Goal: Information Seeking & Learning: Learn about a topic

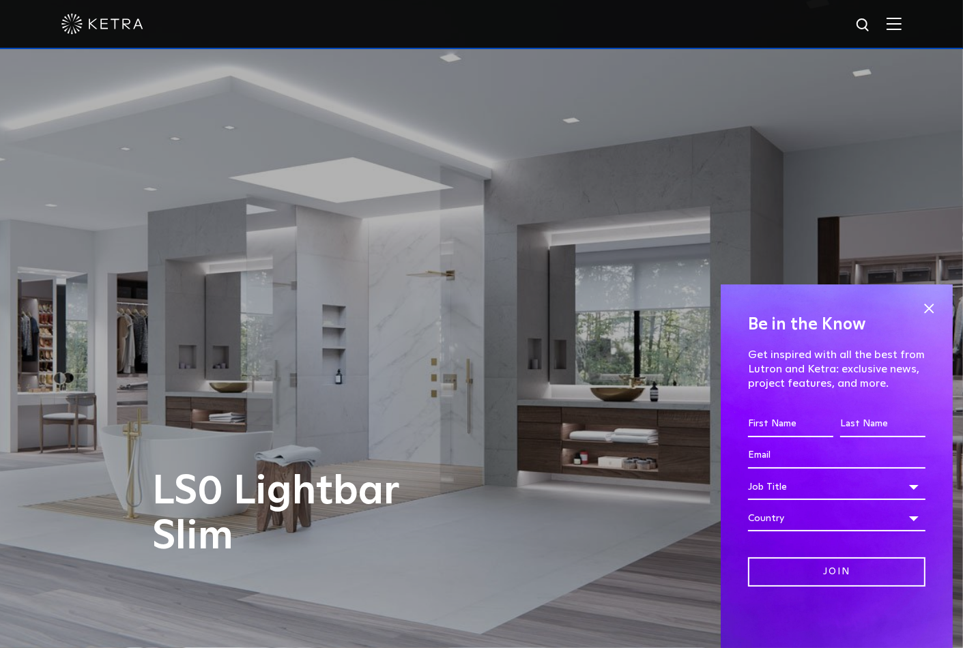
click at [902, 23] on img at bounding box center [894, 23] width 15 height 13
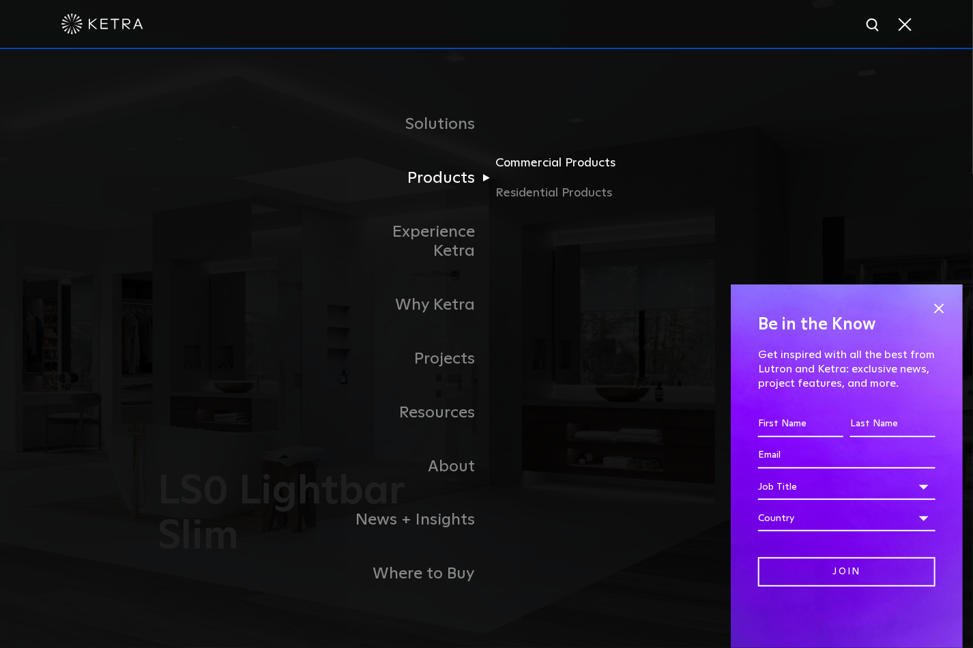
click at [535, 178] on link "Commercial Products" at bounding box center [560, 169] width 131 height 30
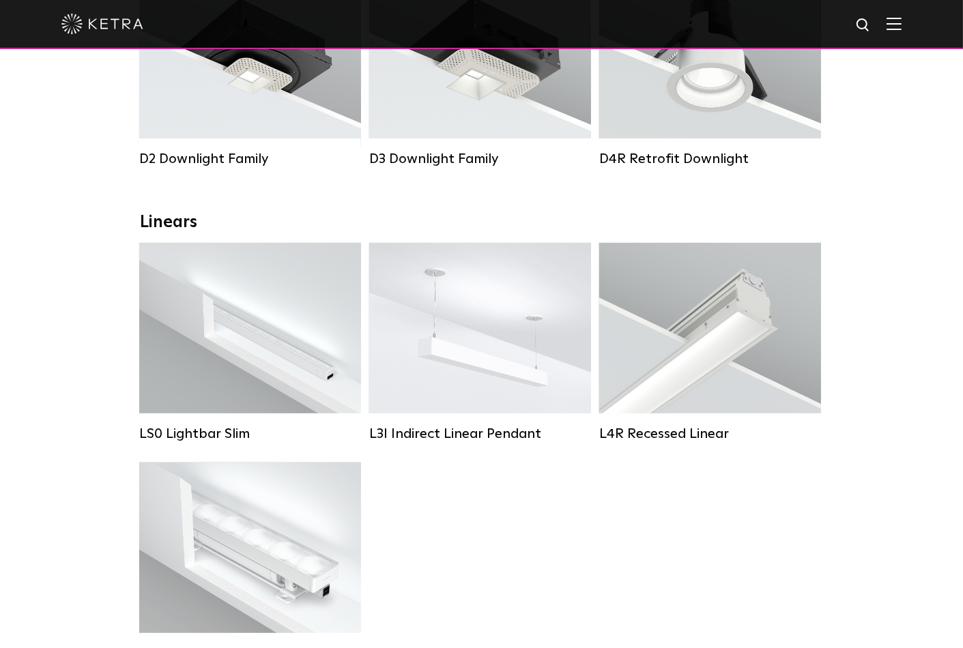
scroll to position [326, 0]
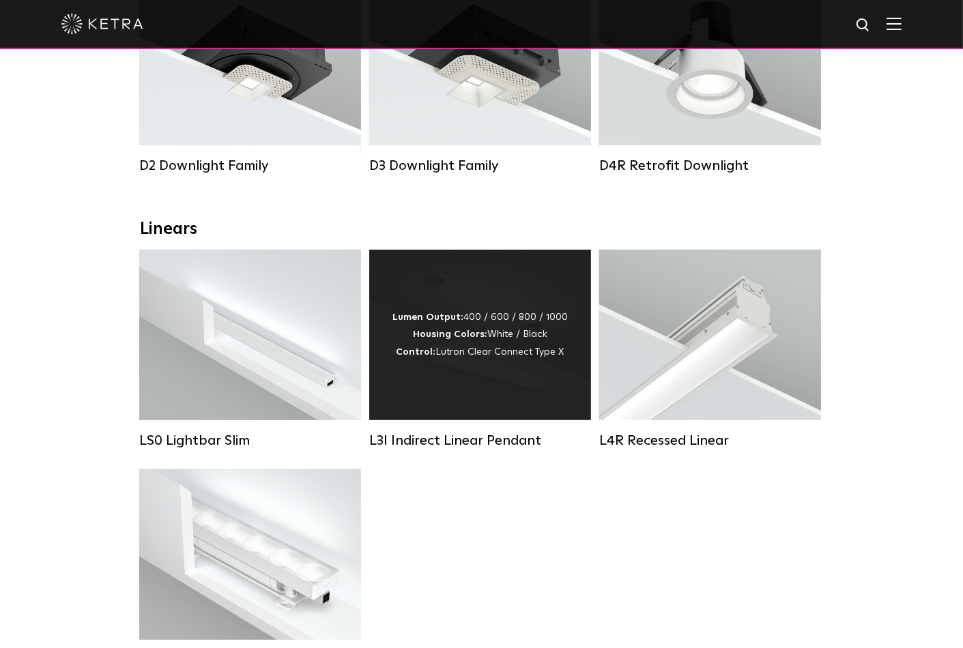
click at [546, 311] on div "Lumen Output: 400 / 600 / 800 / 1000 Housing Colors: White / Black Control: Lut…" at bounding box center [480, 335] width 222 height 171
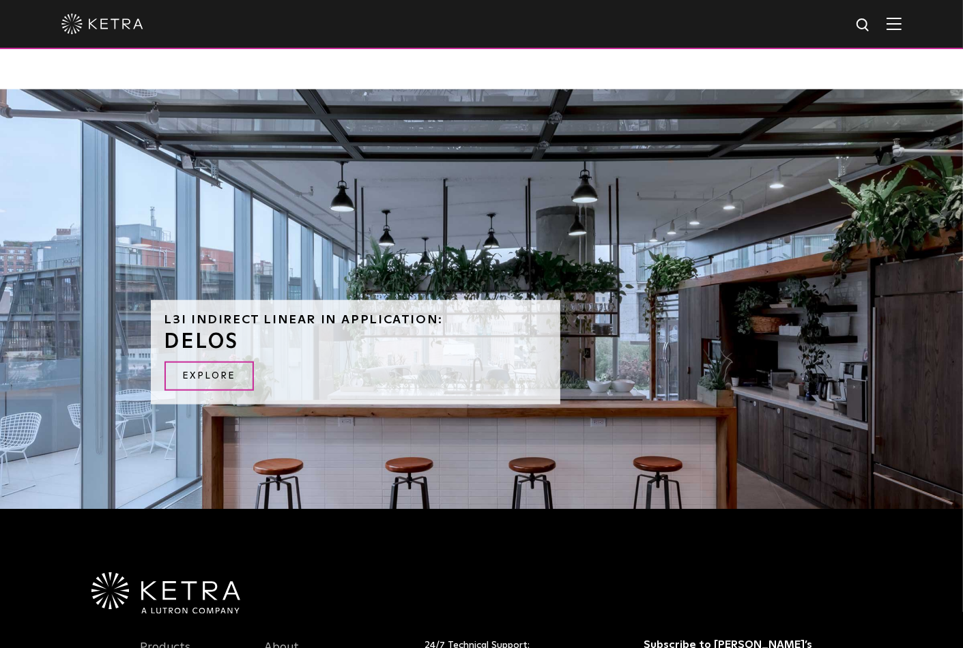
scroll to position [1224, 0]
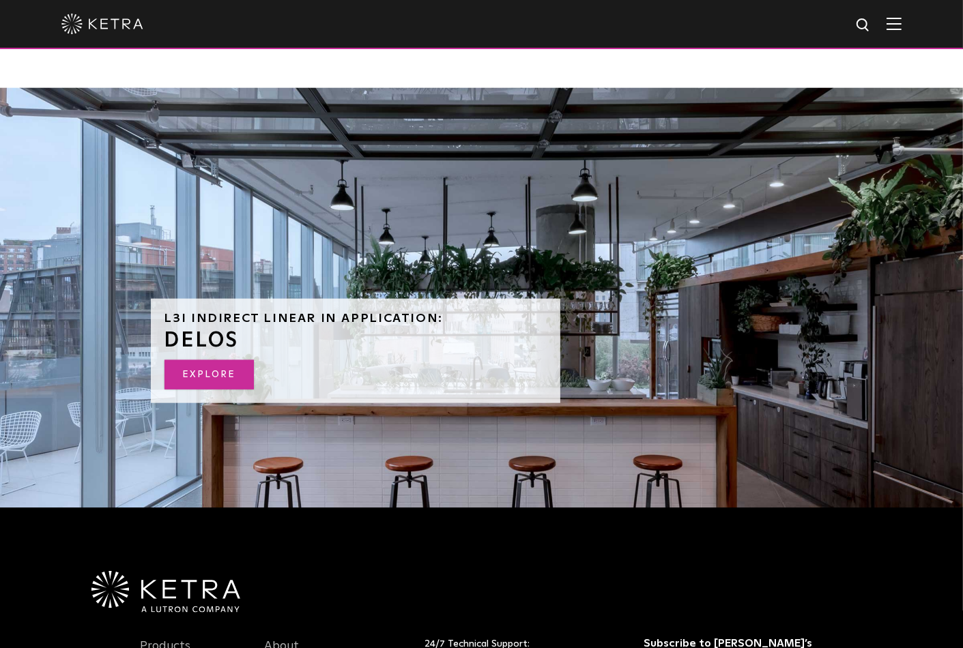
click at [229, 379] on link "EXPLORE" at bounding box center [208, 374] width 89 height 29
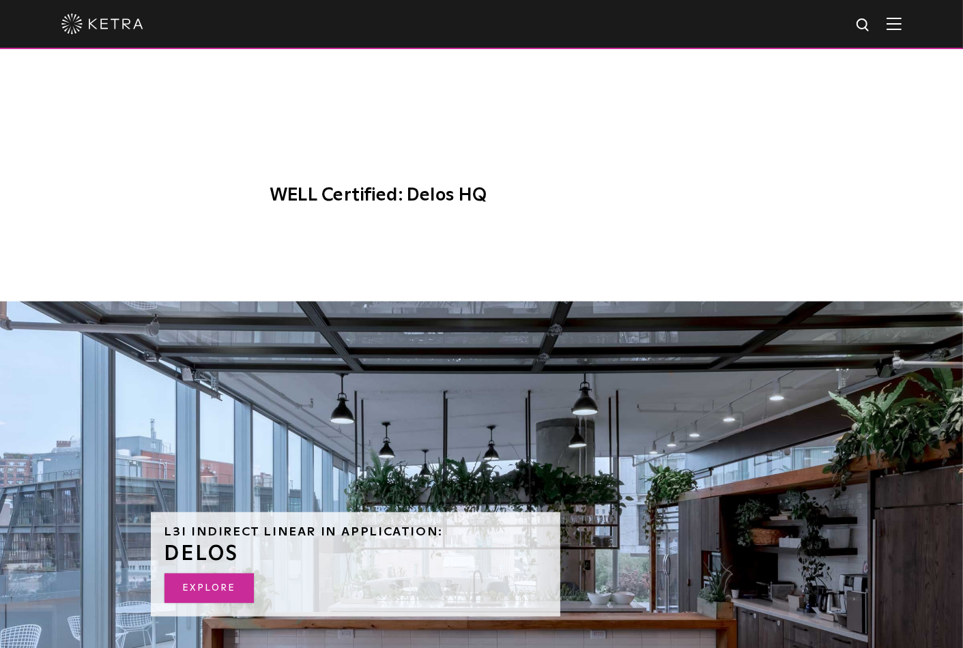
scroll to position [1166, 0]
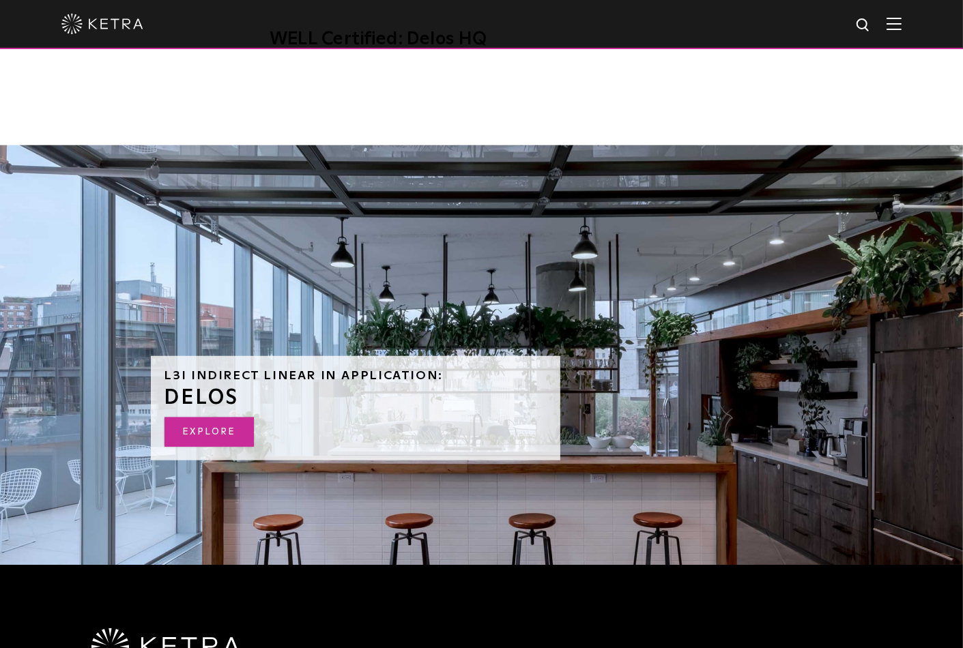
click at [232, 431] on link "EXPLORE" at bounding box center [208, 432] width 89 height 29
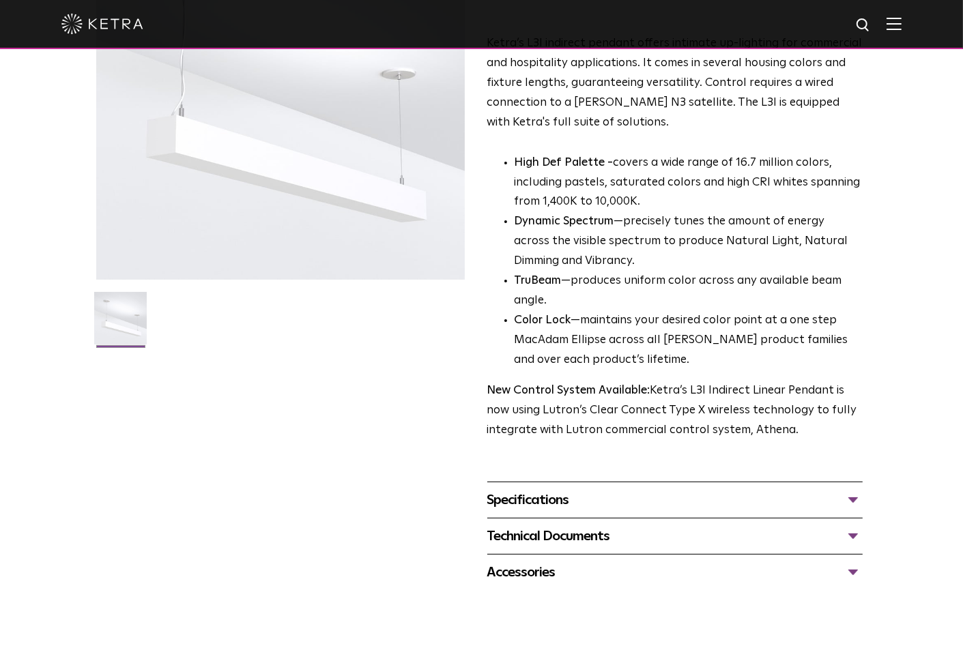
scroll to position [276, 0]
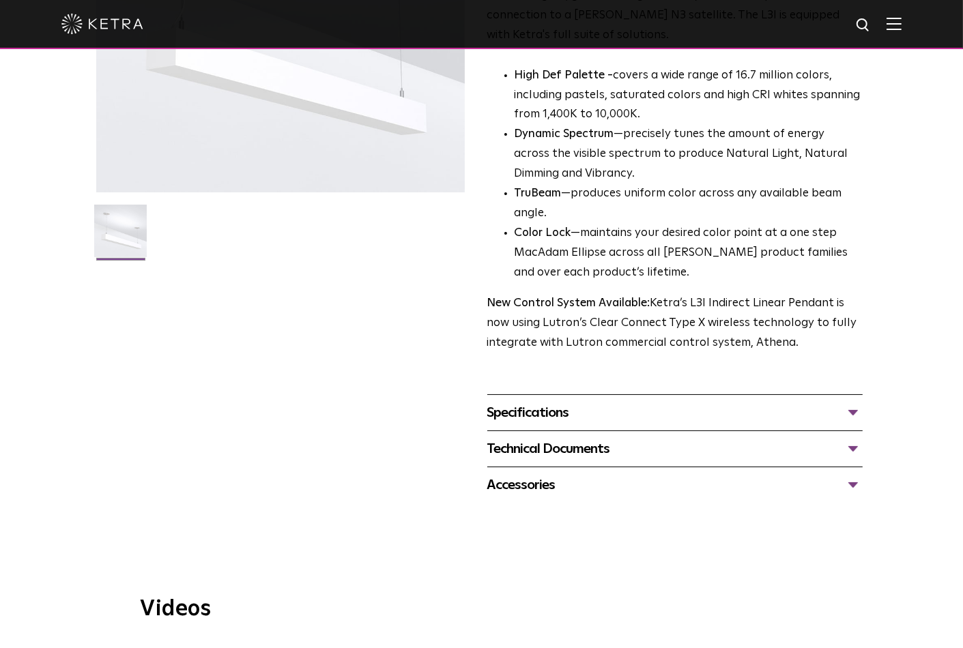
click at [553, 411] on div "Specifications" at bounding box center [675, 413] width 376 height 22
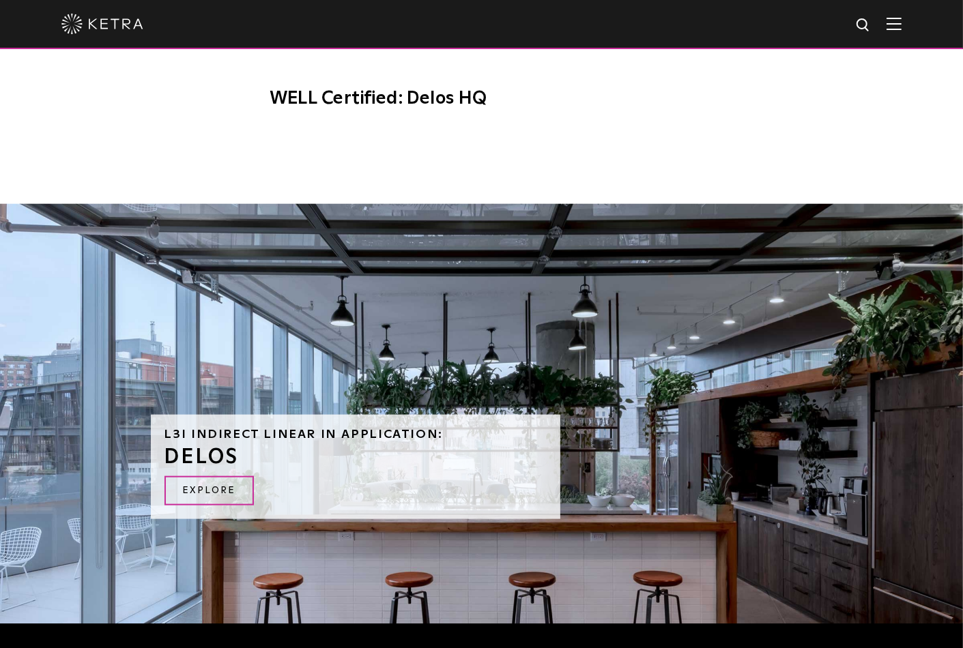
scroll to position [1211, 0]
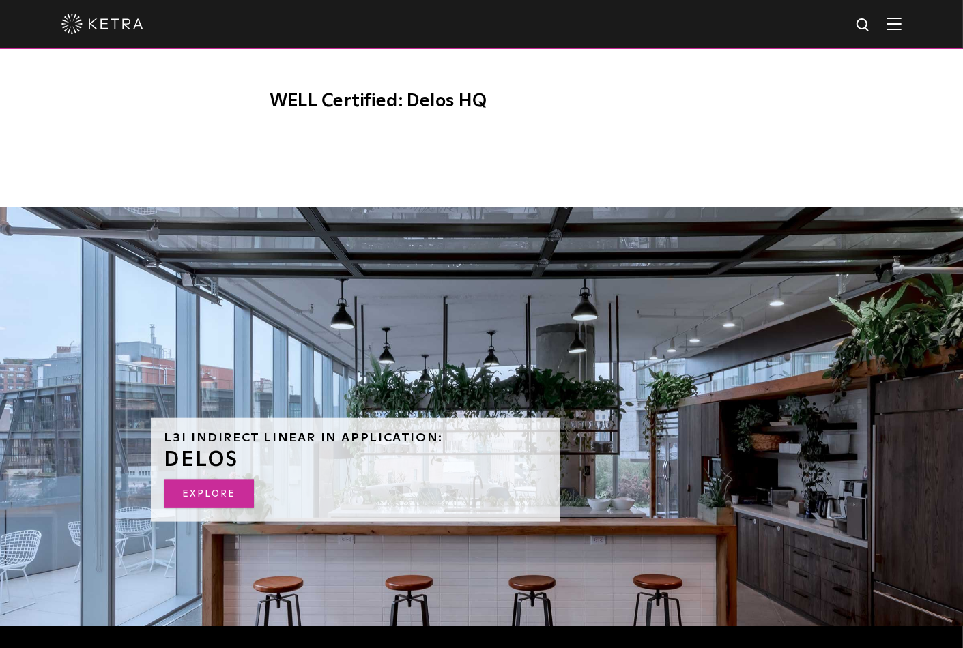
click at [207, 487] on link "EXPLORE" at bounding box center [208, 494] width 89 height 29
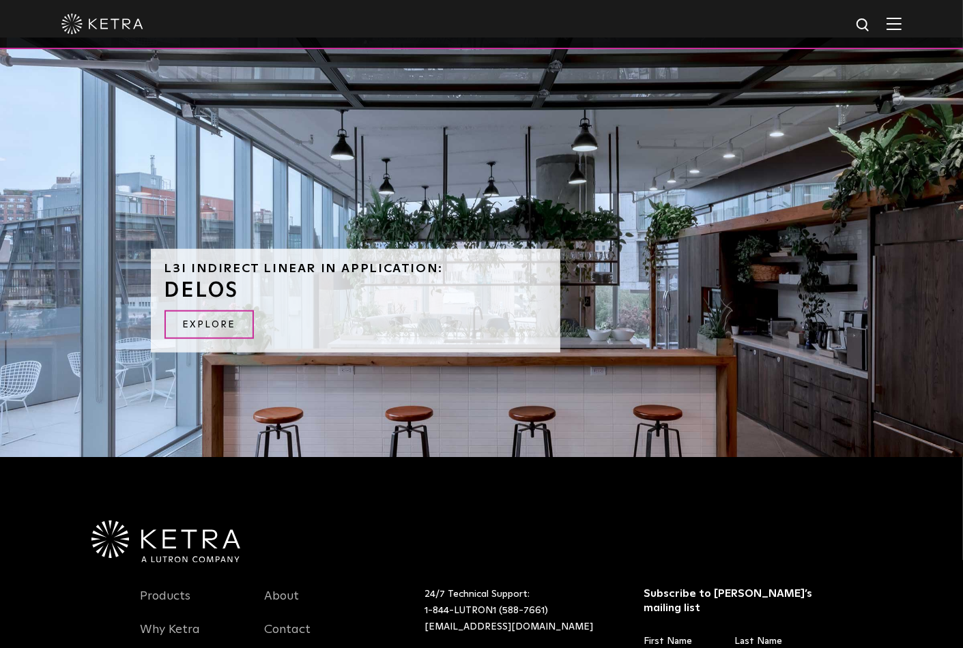
scroll to position [1626, 0]
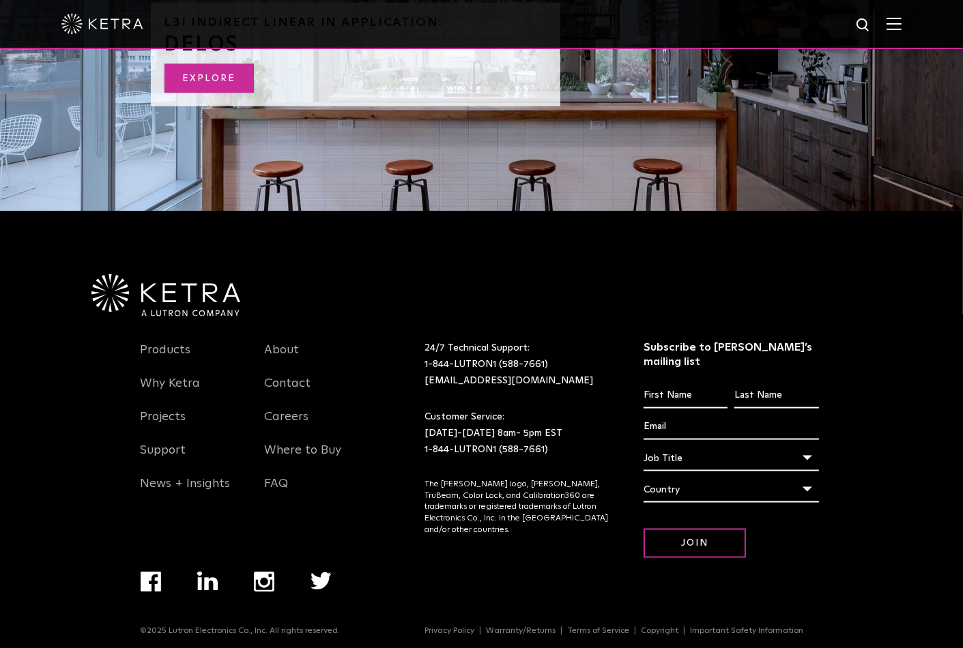
click at [227, 80] on link "EXPLORE" at bounding box center [208, 78] width 89 height 29
